Goal: Information Seeking & Learning: Learn about a topic

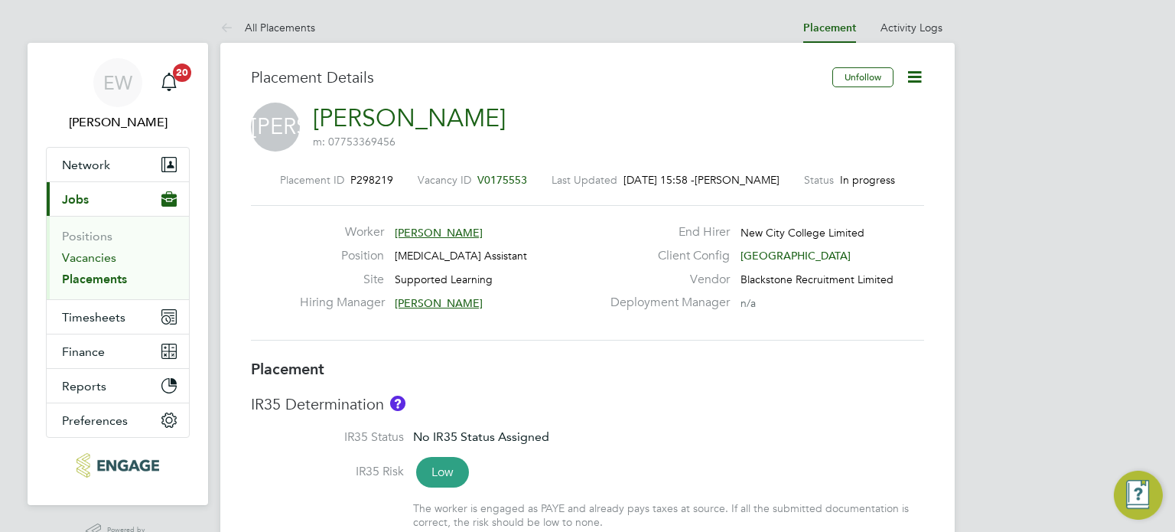
click at [82, 255] on link "Vacancies" at bounding box center [89, 257] width 54 height 15
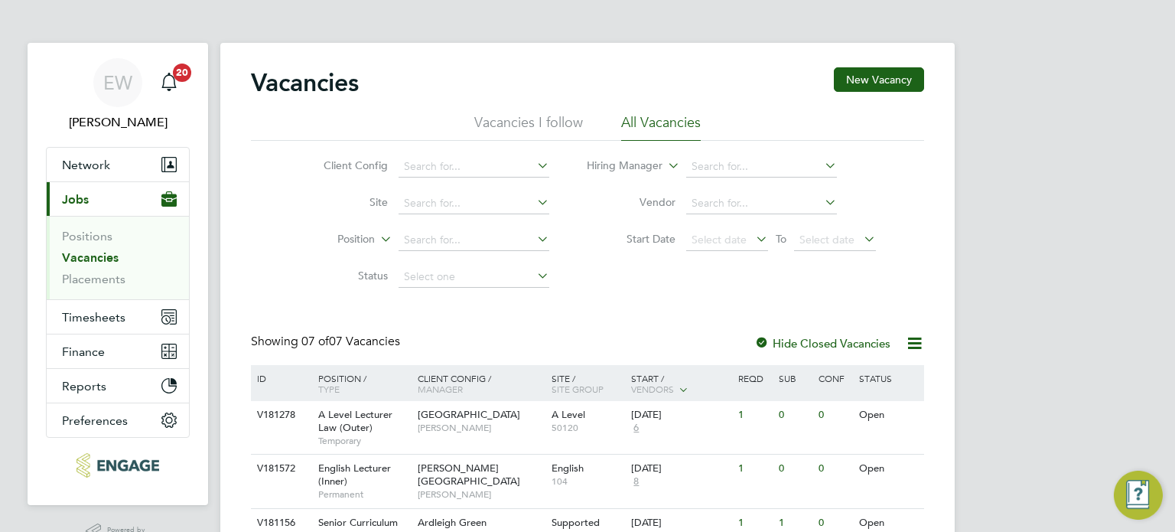
click at [1032, 391] on div "EW Ella Wratten Notifications 20 Applications: Network Team Members Businesses …" at bounding box center [587, 429] width 1175 height 858
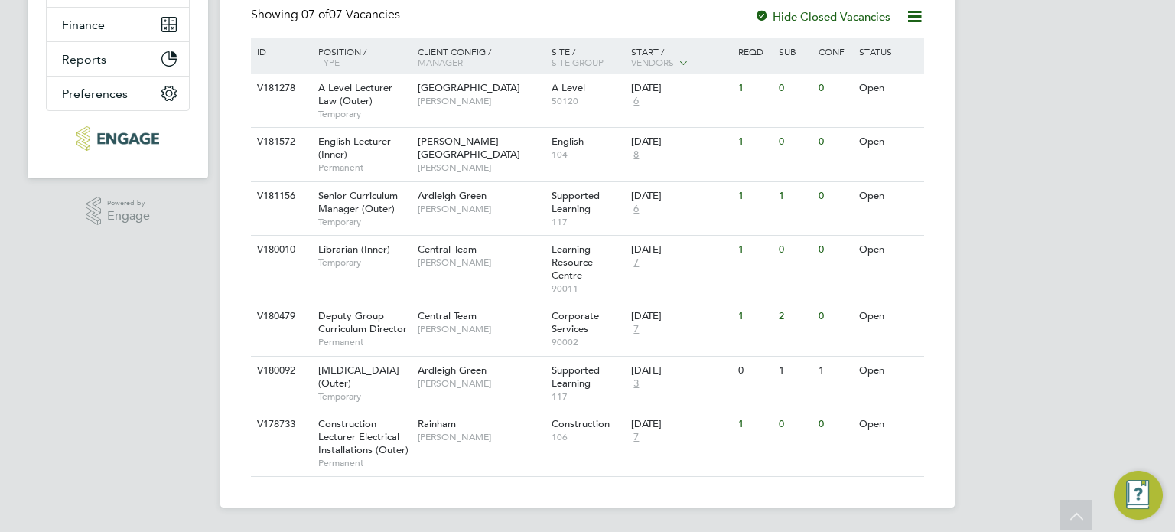
scroll to position [308, 0]
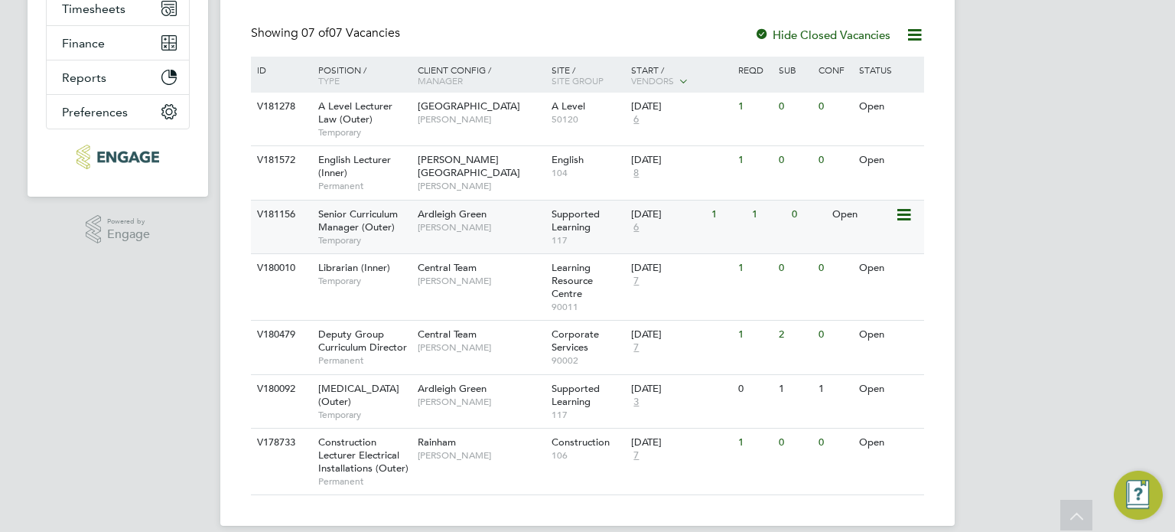
click at [375, 220] on span "Senior Curriculum Manager (Outer)" at bounding box center [358, 220] width 80 height 26
click at [425, 337] on span "Central Team" at bounding box center [447, 333] width 59 height 13
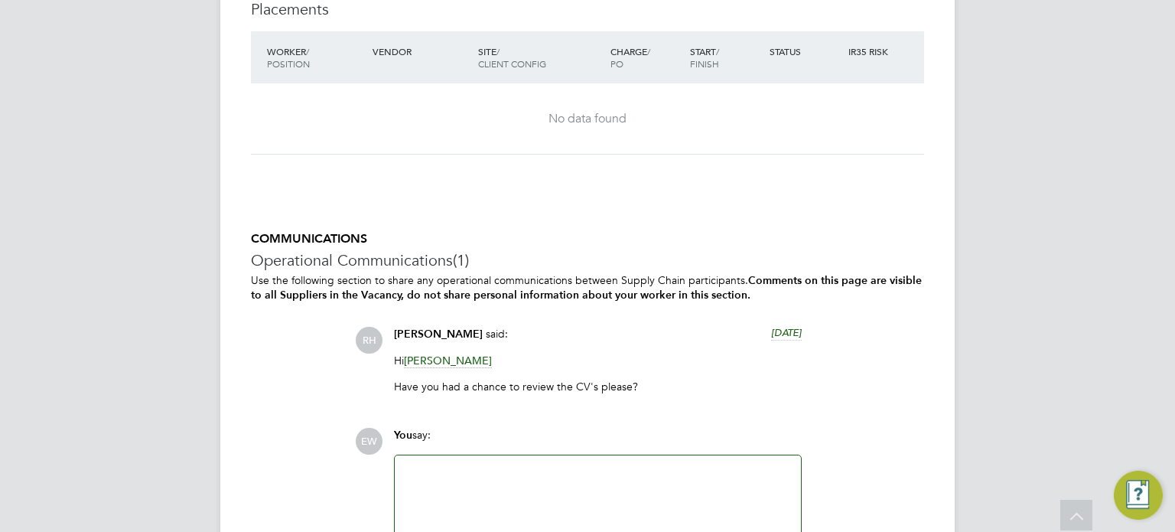
scroll to position [2478, 0]
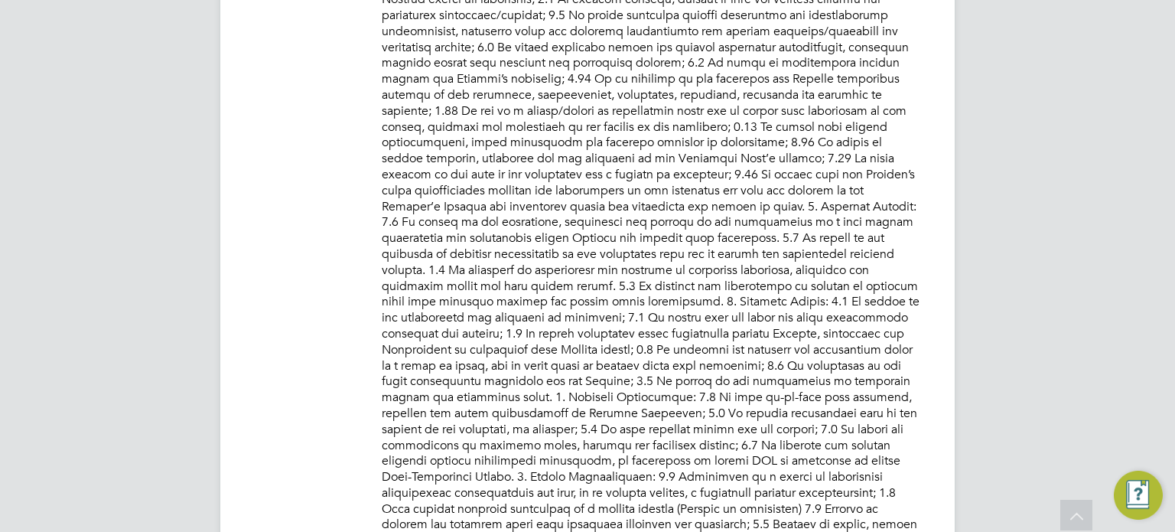
scroll to position [949, 0]
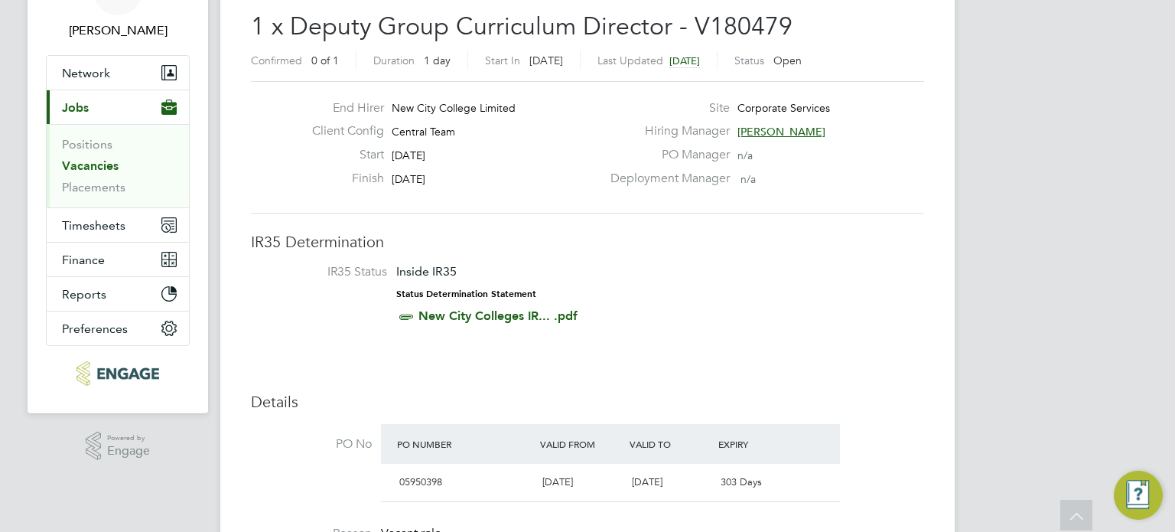
scroll to position [122, 0]
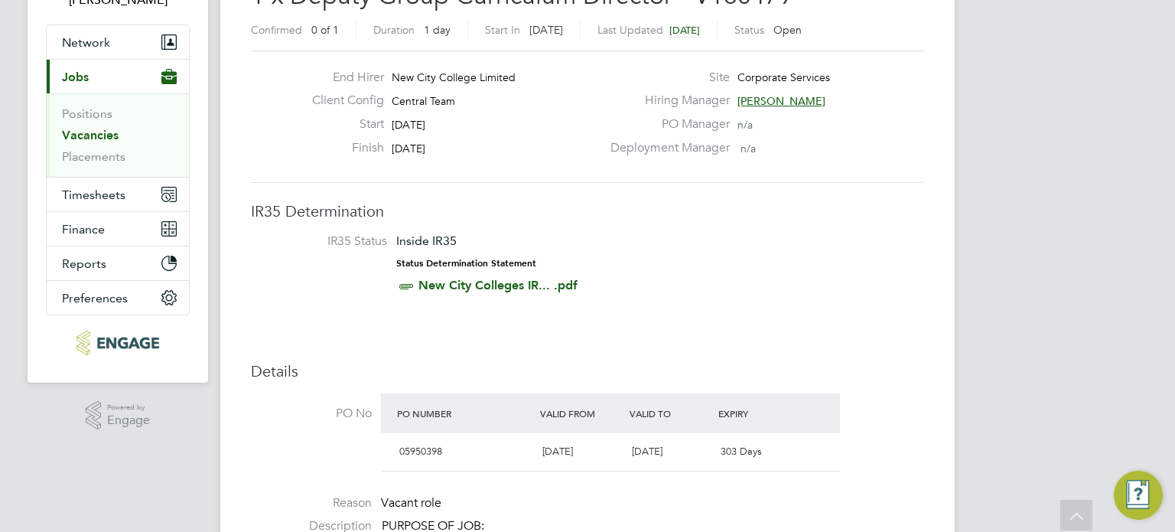
click at [814, 95] on span "Stephen Brayshaw" at bounding box center [781, 101] width 88 height 14
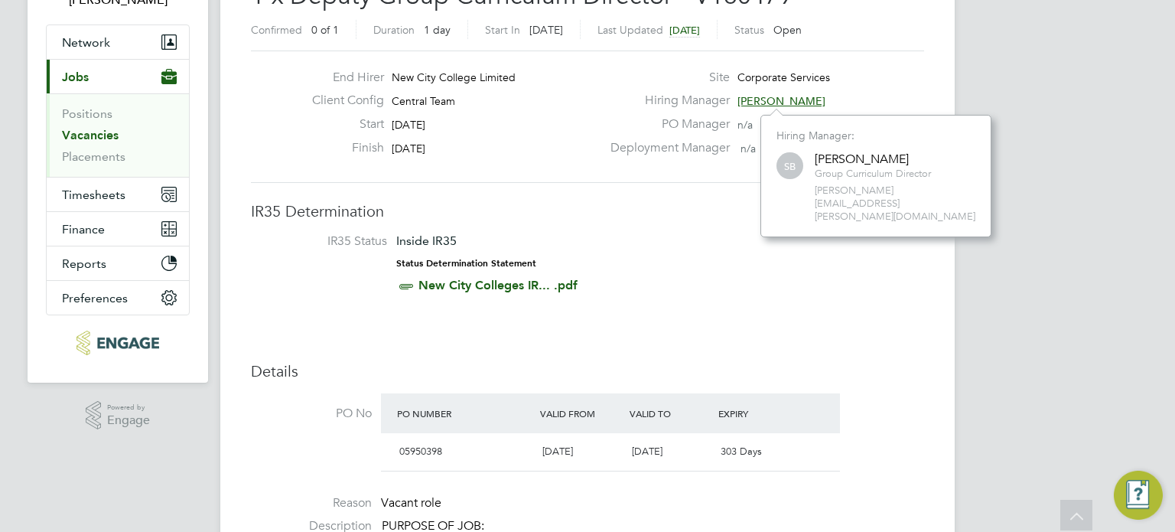
scroll to position [92, 0]
